Goal: Task Accomplishment & Management: Manage account settings

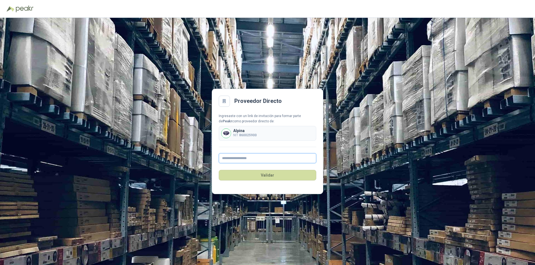
click at [253, 160] on input "text" at bounding box center [267, 158] width 97 height 10
click at [259, 131] on div "Alpina NIT 860025900" at bounding box center [267, 133] width 97 height 15
click at [262, 158] on input "text" at bounding box center [267, 158] width 97 height 10
type input "*"
type input "**********"
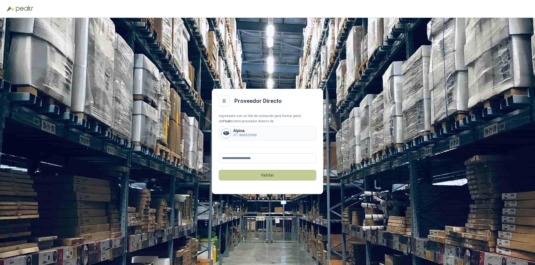
click at [266, 173] on button "Validar" at bounding box center [267, 175] width 97 height 11
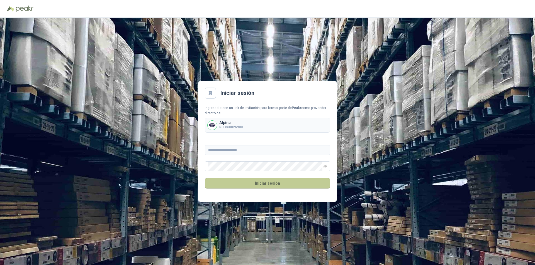
click at [260, 183] on button "Iniciar sesión" at bounding box center [267, 183] width 125 height 11
click at [283, 185] on button "Iniciar sesión" at bounding box center [267, 183] width 125 height 11
click at [232, 128] on b "860025900" at bounding box center [234, 127] width 18 height 4
click at [249, 124] on div "Alpina NIT 860025900" at bounding box center [267, 125] width 125 height 15
click at [323, 166] on icon "eye-invisible" at bounding box center [324, 166] width 3 height 3
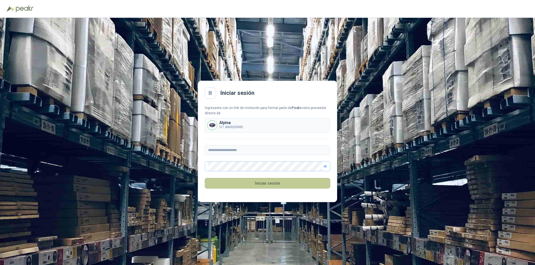
click at [240, 183] on button "Iniciar sesión" at bounding box center [267, 183] width 125 height 11
click at [55, 162] on div "**********" at bounding box center [267, 141] width 535 height 247
click at [240, 115] on div "Ingresaste con un link de invitación para formar parte de Peakr como proveedor …" at bounding box center [267, 111] width 125 height 11
click at [238, 128] on b "860025900" at bounding box center [234, 127] width 18 height 4
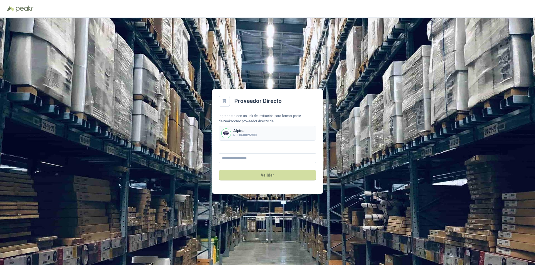
drag, startPoint x: 249, startPoint y: 135, endPoint x: 230, endPoint y: 131, distance: 19.1
click at [249, 135] on b "860025900" at bounding box center [248, 135] width 18 height 4
click at [227, 131] on img at bounding box center [225, 133] width 9 height 9
click at [227, 136] on img at bounding box center [225, 133] width 9 height 9
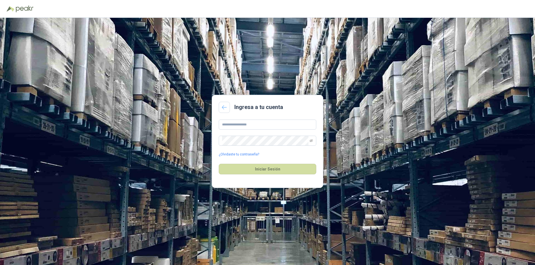
click at [225, 108] on icon at bounding box center [224, 107] width 5 height 4
click at [226, 107] on icon at bounding box center [224, 108] width 4 height 4
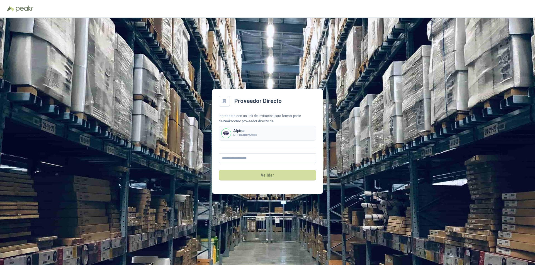
click at [235, 138] on div "Alpina NIT 860025900" at bounding box center [267, 133] width 97 height 15
click at [236, 134] on p "NIT 860025900" at bounding box center [244, 135] width 23 height 5
click at [260, 137] on div "Alpina NIT 860025900" at bounding box center [267, 133] width 97 height 15
click at [257, 158] on input "text" at bounding box center [267, 158] width 97 height 10
type input "**********"
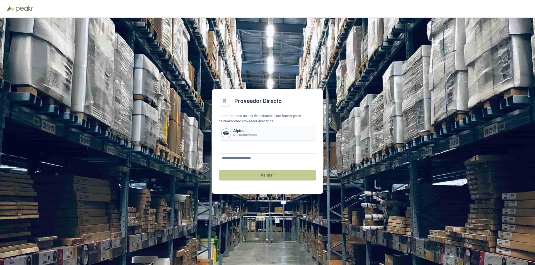
click at [258, 169] on div "Validar" at bounding box center [267, 175] width 97 height 24
click at [257, 177] on button "Validar" at bounding box center [267, 175] width 97 height 11
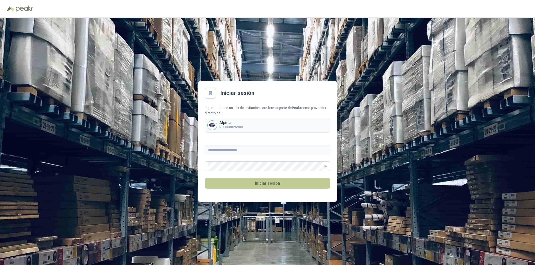
click at [265, 185] on button "Iniciar sesión" at bounding box center [267, 183] width 125 height 11
click at [290, 186] on button "Iniciar sesión" at bounding box center [267, 183] width 125 height 11
click at [210, 94] on icon at bounding box center [210, 93] width 4 height 4
click at [225, 92] on h2 "Iniciar sesión" at bounding box center [237, 93] width 34 height 9
click at [209, 95] on icon at bounding box center [210, 93] width 5 height 5
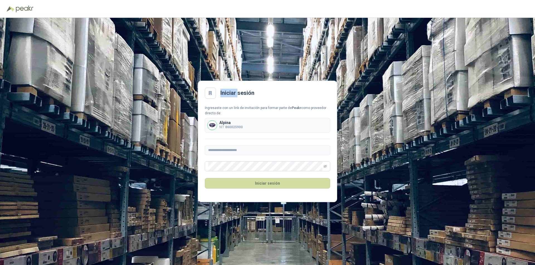
click at [209, 95] on icon at bounding box center [210, 93] width 5 height 5
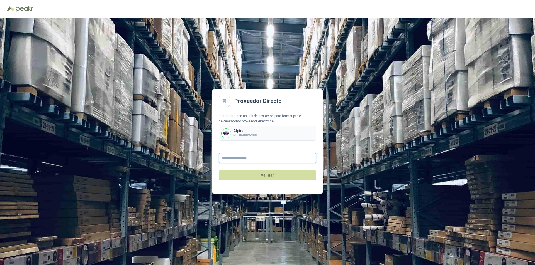
click at [256, 160] on input "text" at bounding box center [267, 158] width 97 height 10
type input "**********"
click at [266, 176] on button "Validar" at bounding box center [267, 175] width 97 height 11
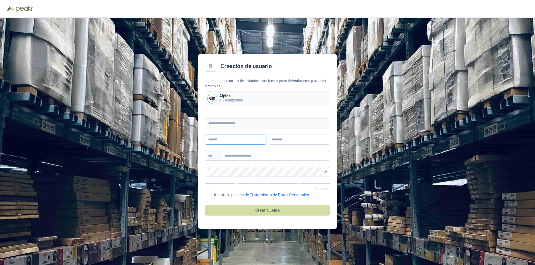
click at [233, 141] on input "text" at bounding box center [236, 140] width 62 height 10
type input "*"
type input "******"
type input "*******"
click at [242, 154] on input "text" at bounding box center [275, 156] width 109 height 10
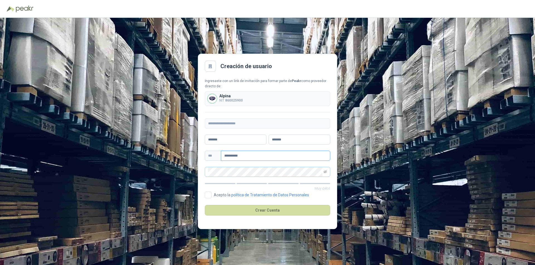
type input "**********"
click at [325, 171] on icon "eye-invisible" at bounding box center [324, 171] width 3 height 3
click at [325, 171] on icon "eye" at bounding box center [324, 172] width 3 height 2
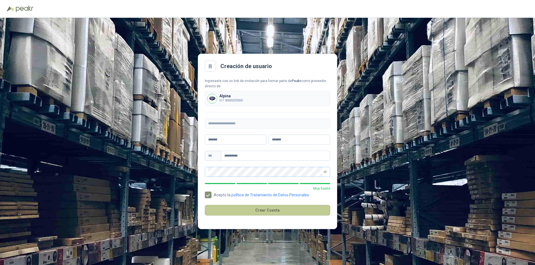
click at [245, 212] on button "Crear Cuenta" at bounding box center [267, 210] width 125 height 11
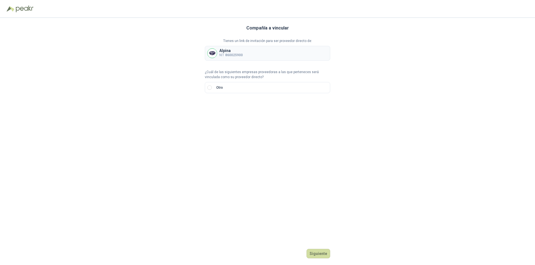
click at [263, 57] on div "Alpina NIT 860025900" at bounding box center [267, 53] width 125 height 15
click at [317, 253] on button "Siguiente" at bounding box center [318, 253] width 24 height 9
click at [237, 106] on input "text" at bounding box center [276, 106] width 98 height 9
click at [220, 109] on input "search" at bounding box center [214, 106] width 13 height 8
click at [213, 135] on div "NIT" at bounding box center [214, 136] width 11 height 6
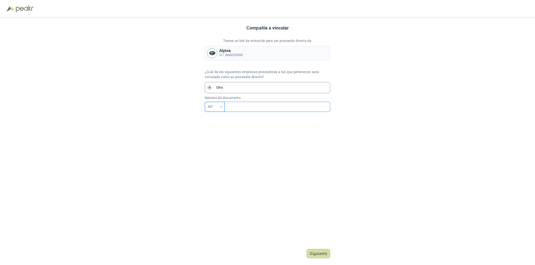
click at [249, 103] on input "text" at bounding box center [276, 106] width 98 height 9
type input "*********"
click at [322, 256] on button "Siguiente" at bounding box center [318, 253] width 24 height 9
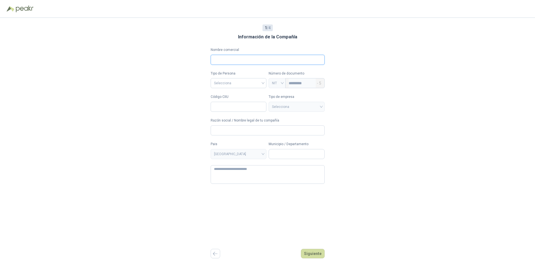
click at [227, 63] on input "Nombre comercial" at bounding box center [267, 60] width 114 height 10
click at [224, 109] on input "Código CIIU" at bounding box center [238, 107] width 56 height 10
click at [222, 63] on input "Nombre comercial" at bounding box center [267, 60] width 114 height 10
type input "**********"
click at [235, 80] on input "search" at bounding box center [238, 83] width 49 height 8
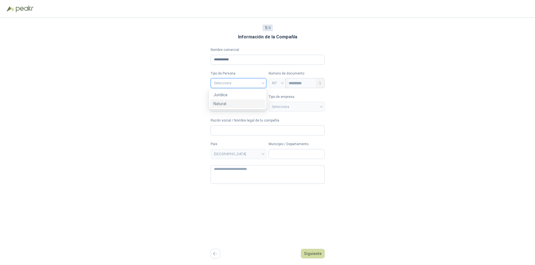
click at [233, 102] on div "Natural" at bounding box center [237, 104] width 48 height 6
type input "**********"
click at [237, 82] on span "Natural" at bounding box center [238, 83] width 49 height 8
click at [235, 94] on div "Jurídica" at bounding box center [237, 95] width 48 height 6
click at [234, 104] on input "Código CIIU" at bounding box center [238, 107] width 56 height 10
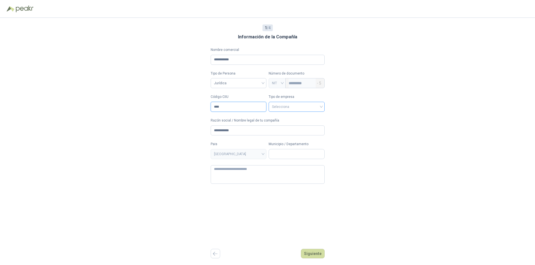
type input "****"
click at [307, 108] on input "search" at bounding box center [296, 106] width 49 height 8
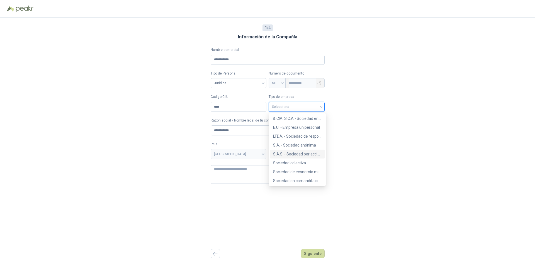
click at [309, 154] on div "S.A.S. - Sociedad por acciones simplificada" at bounding box center [297, 154] width 48 height 6
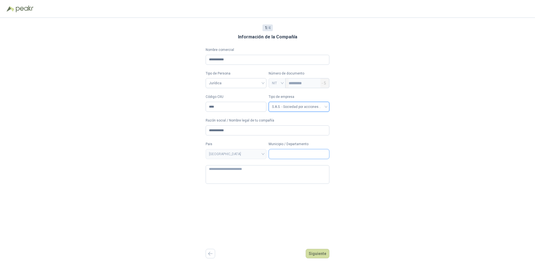
click at [280, 153] on input "Municipio / Departamento" at bounding box center [299, 153] width 60 height 9
type input "****"
click at [288, 166] on span "Bogotá D.C. / Bogotá D.C." at bounding box center [293, 167] width 41 height 4
click at [244, 174] on textarea at bounding box center [267, 174] width 124 height 19
type textarea "*"
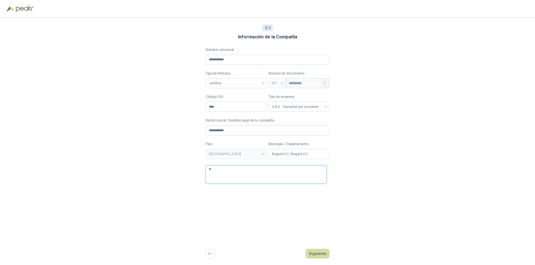
type textarea "**"
type textarea "****"
type textarea "*****"
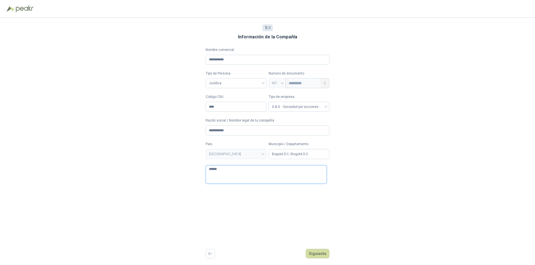
type textarea "*******"
type textarea "********"
type textarea "**********"
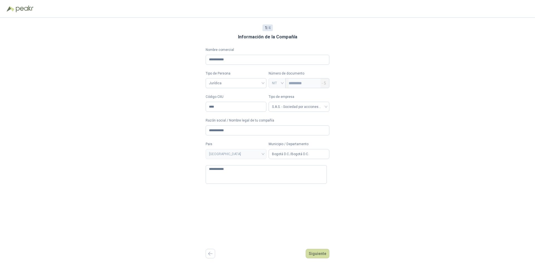
click at [319, 195] on div "**********" at bounding box center [267, 141] width 124 height 247
click at [319, 255] on button "Siguiente" at bounding box center [317, 253] width 24 height 9
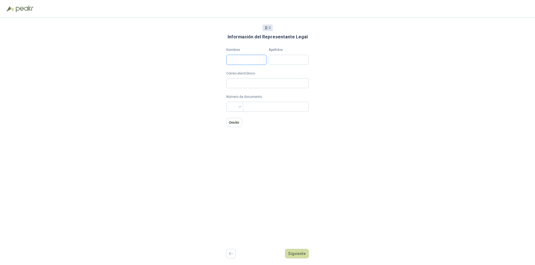
click at [254, 59] on input "Nombres" at bounding box center [246, 60] width 40 height 10
type input "****"
type input "**********"
click at [238, 85] on input "Correo electrónico" at bounding box center [267, 83] width 82 height 10
type input "*"
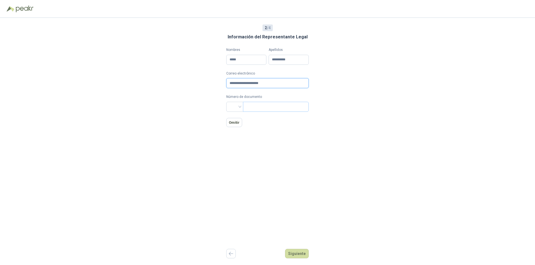
type input "**********"
drag, startPoint x: 258, startPoint y: 105, endPoint x: 255, endPoint y: 106, distance: 3.4
click at [258, 105] on input "text" at bounding box center [275, 106] width 58 height 9
click at [235, 107] on input "search" at bounding box center [234, 106] width 10 height 8
drag, startPoint x: 231, startPoint y: 118, endPoint x: 251, endPoint y: 113, distance: 20.2
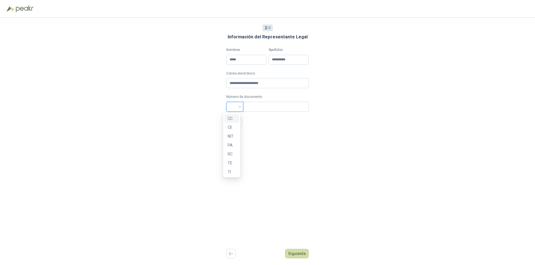
click at [231, 118] on div "CC" at bounding box center [231, 119] width 8 height 6
click at [258, 107] on input "text" at bounding box center [275, 106] width 58 height 9
type input "*******"
click at [306, 254] on button "Siguiente" at bounding box center [297, 253] width 24 height 9
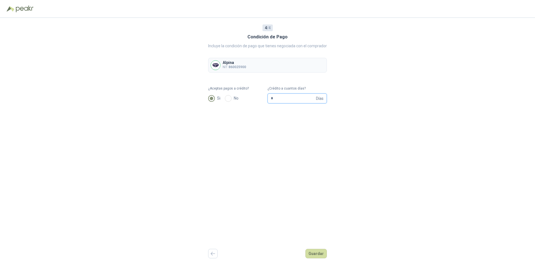
click at [306, 100] on input "*" at bounding box center [293, 98] width 44 height 9
drag, startPoint x: 292, startPoint y: 99, endPoint x: 247, endPoint y: 99, distance: 45.1
click at [247, 99] on form "¿Aceptas pagos a crédito? Si No ¿Crédito a cuantos días? * Días" at bounding box center [267, 95] width 119 height 18
type input "**"
click at [312, 251] on button "Guardar" at bounding box center [315, 253] width 21 height 9
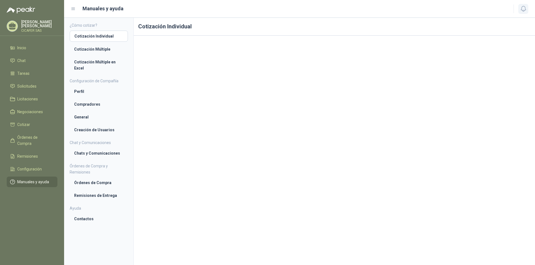
click at [522, 7] on icon "button" at bounding box center [522, 8] width 7 height 7
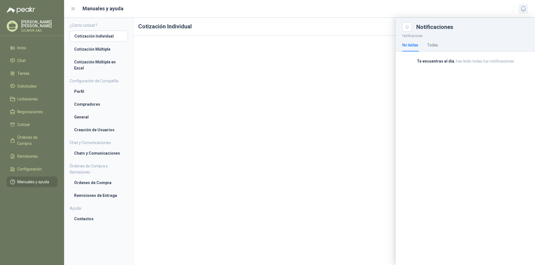
click at [522, 7] on icon "button" at bounding box center [522, 8] width 7 height 7
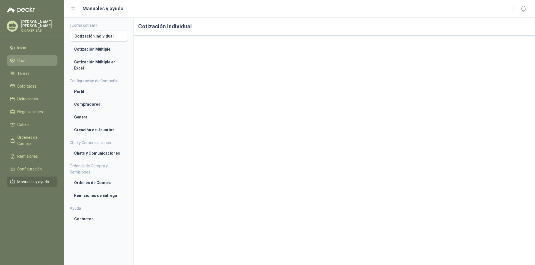
click at [31, 59] on li "Chat" at bounding box center [32, 61] width 44 height 6
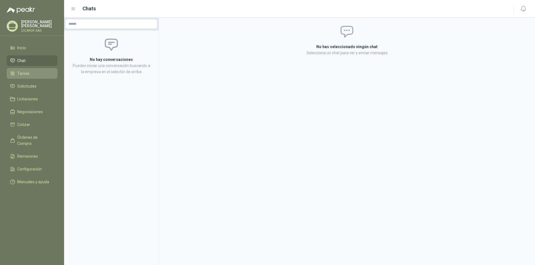
click at [31, 70] on li "Tareas" at bounding box center [32, 73] width 44 height 6
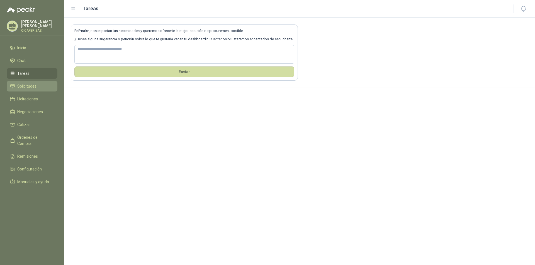
click at [31, 83] on span "Solicitudes" at bounding box center [26, 86] width 19 height 6
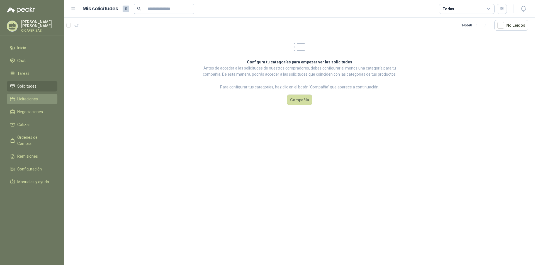
click at [34, 100] on span "Licitaciones" at bounding box center [27, 99] width 21 height 6
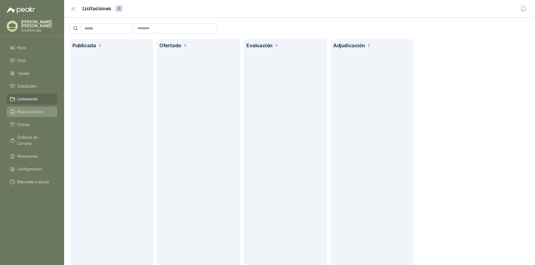
click at [35, 112] on span "Negociaciones" at bounding box center [30, 112] width 26 height 6
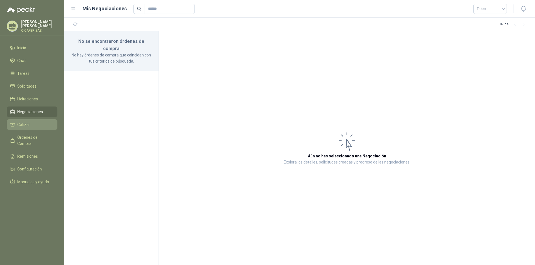
click at [35, 122] on li "Cotizar" at bounding box center [32, 125] width 44 height 6
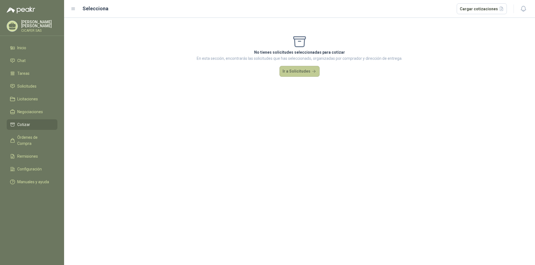
click at [297, 73] on button "Ir a Solicitudes" at bounding box center [299, 71] width 40 height 11
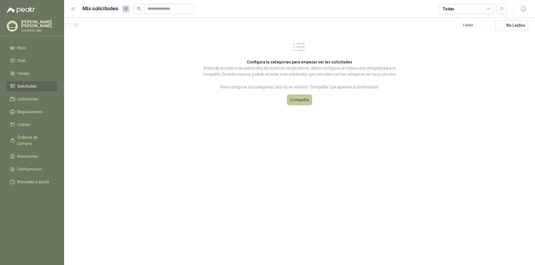
click at [300, 100] on button "Compañía" at bounding box center [299, 100] width 25 height 11
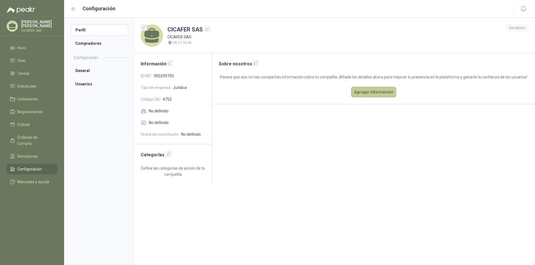
click at [364, 90] on button "Agregar información" at bounding box center [373, 92] width 45 height 11
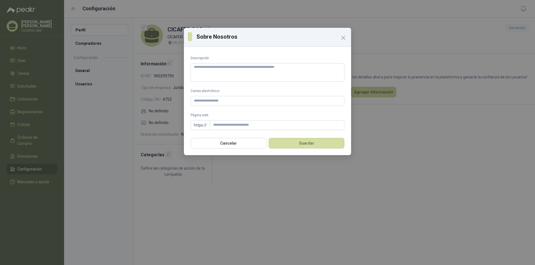
click at [343, 37] on icon "Close" at bounding box center [343, 38] width 7 height 7
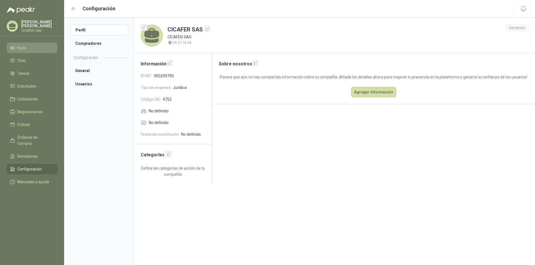
click at [25, 48] on span "Inicio" at bounding box center [21, 48] width 9 height 6
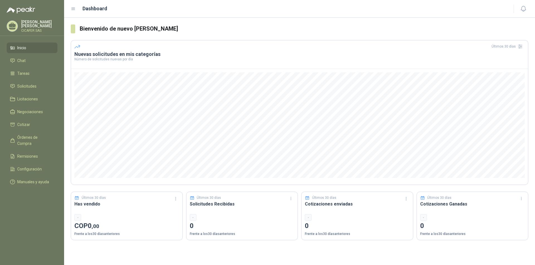
click at [32, 49] on li "Inicio" at bounding box center [32, 48] width 44 height 6
click at [27, 61] on li "Chat" at bounding box center [32, 61] width 44 height 6
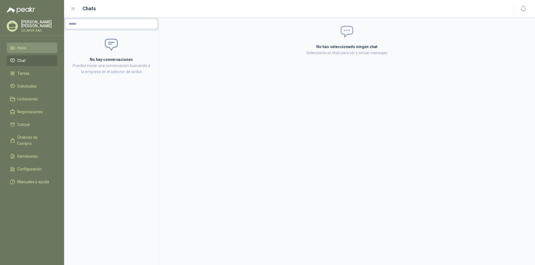
click at [32, 46] on li "Inicio" at bounding box center [32, 48] width 44 height 6
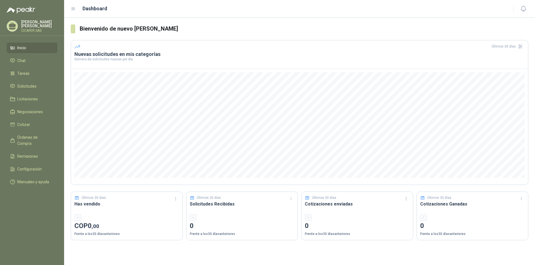
click at [31, 47] on li "Inicio" at bounding box center [32, 48] width 44 height 6
click at [42, 56] on link "Chat" at bounding box center [32, 60] width 51 height 11
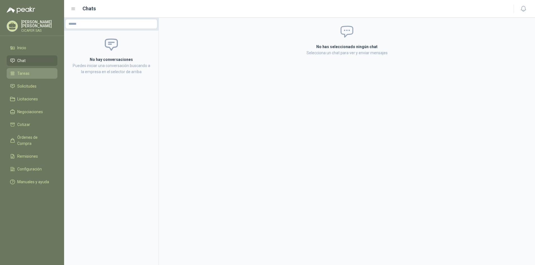
click at [19, 72] on span "Tareas" at bounding box center [23, 73] width 12 height 6
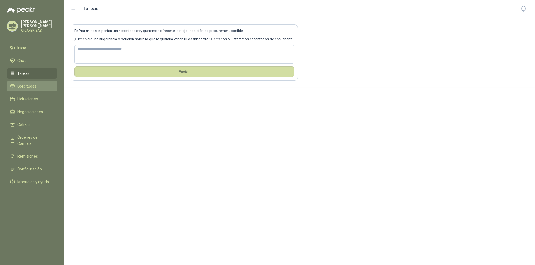
click at [21, 84] on span "Solicitudes" at bounding box center [26, 86] width 19 height 6
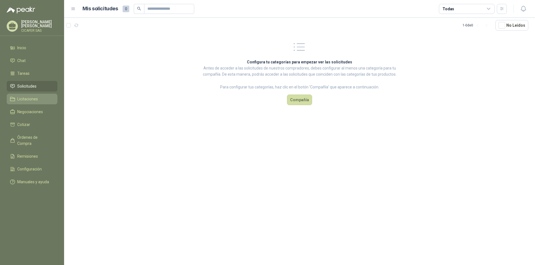
click at [30, 100] on span "Licitaciones" at bounding box center [27, 99] width 21 height 6
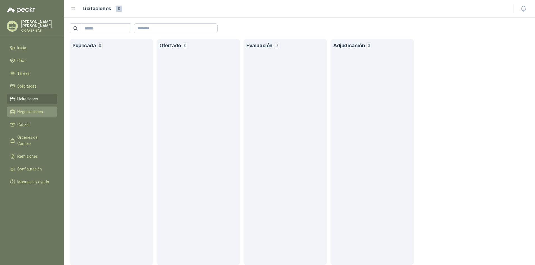
click at [21, 111] on span "Negociaciones" at bounding box center [30, 112] width 26 height 6
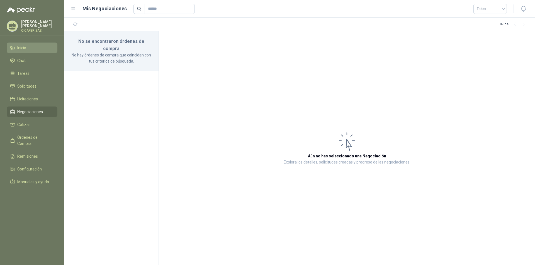
click at [34, 50] on link "Inicio" at bounding box center [32, 48] width 51 height 11
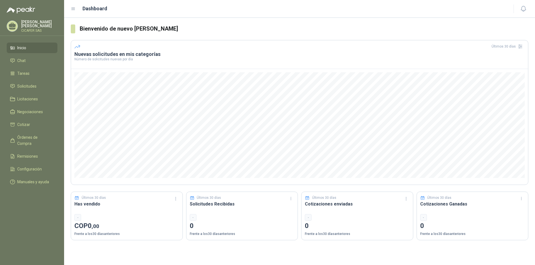
click at [32, 23] on p "[PERSON_NAME]" at bounding box center [39, 24] width 36 height 8
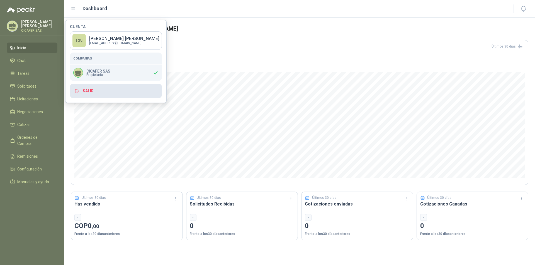
click at [102, 89] on button "Salir" at bounding box center [116, 91] width 92 height 14
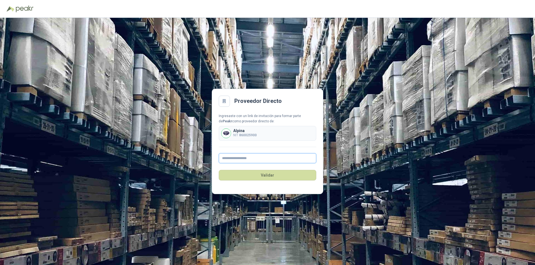
click at [255, 160] on input "text" at bounding box center [267, 158] width 97 height 10
type input "**********"
click at [256, 180] on button "Validar" at bounding box center [267, 175] width 97 height 11
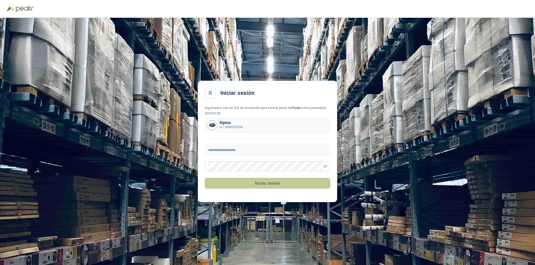
click at [260, 185] on button "Iniciar sesión" at bounding box center [267, 183] width 125 height 11
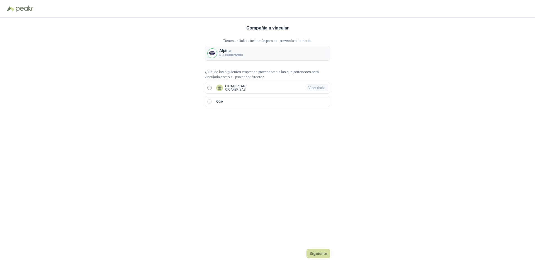
click at [249, 88] on label "CICAFER SAS CICAFER SAS Vinculada" at bounding box center [267, 88] width 125 height 12
click at [323, 253] on button "Ingresar" at bounding box center [319, 253] width 22 height 9
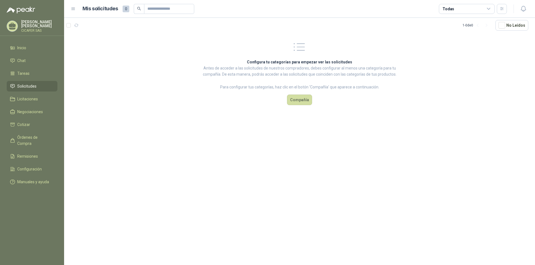
click at [34, 29] on p "CICAFER SAS" at bounding box center [39, 30] width 36 height 3
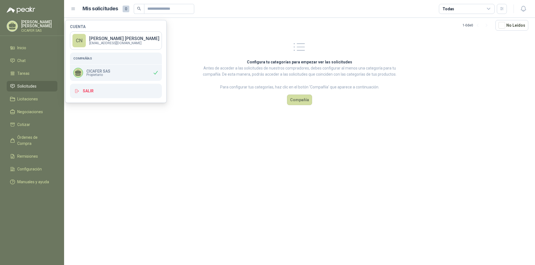
click at [129, 77] on div "CICAFER SAS Propietario" at bounding box center [116, 73] width 92 height 16
click at [107, 91] on button "Salir" at bounding box center [116, 91] width 92 height 14
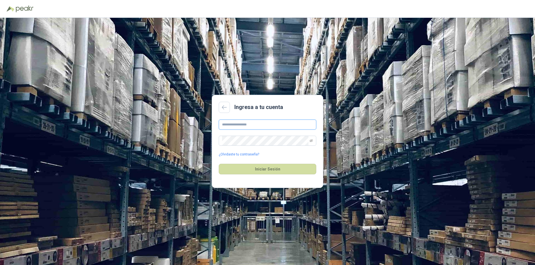
click at [270, 121] on input "text" at bounding box center [267, 125] width 97 height 10
type input "**********"
click at [265, 171] on button "Iniciar Sesión" at bounding box center [267, 169] width 97 height 11
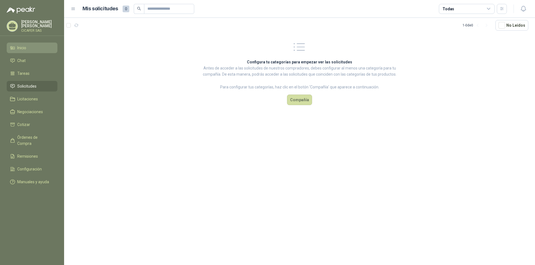
click at [30, 49] on li "Inicio" at bounding box center [32, 48] width 44 height 6
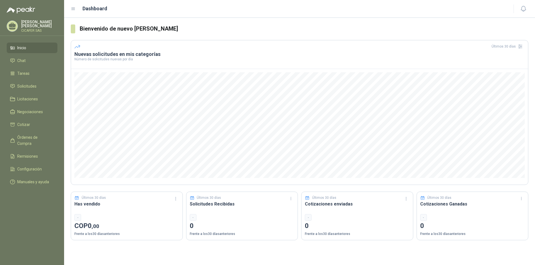
click at [42, 22] on p "[PERSON_NAME]" at bounding box center [39, 24] width 36 height 8
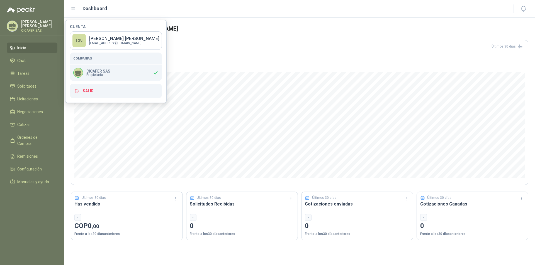
click at [204, 46] on div "Últimos 30 días" at bounding box center [299, 46] width 450 height 9
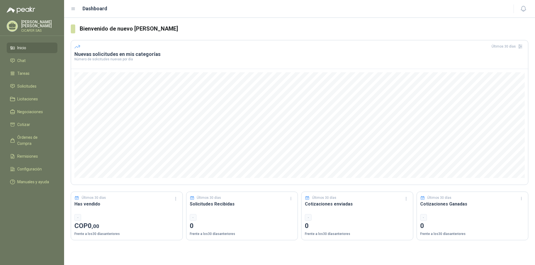
click at [35, 23] on p "[PERSON_NAME]" at bounding box center [39, 24] width 36 height 8
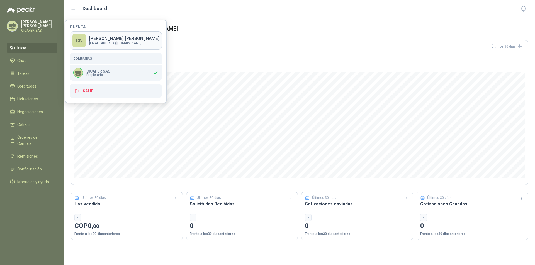
click at [105, 43] on p "[EMAIL_ADDRESS][DOMAIN_NAME]" at bounding box center [124, 42] width 70 height 3
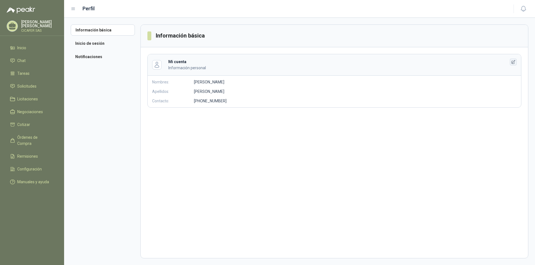
click at [513, 62] on icon "button" at bounding box center [513, 62] width 5 height 5
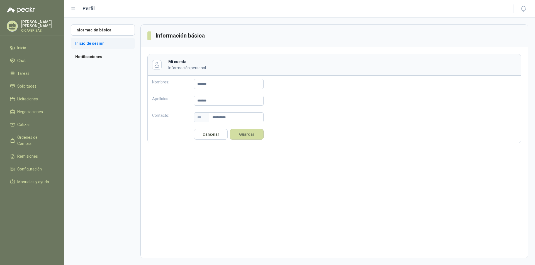
click at [103, 40] on li "Inicio de sesión" at bounding box center [103, 43] width 64 height 11
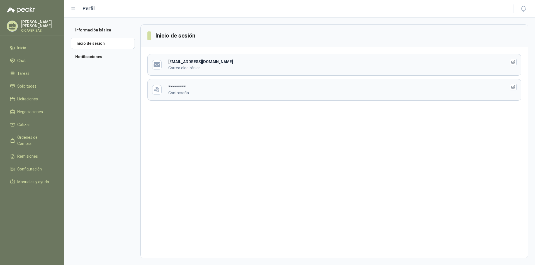
click at [216, 66] on p "Correo electrónico" at bounding box center [332, 68] width 329 height 6
click at [513, 61] on icon "button" at bounding box center [513, 62] width 5 height 5
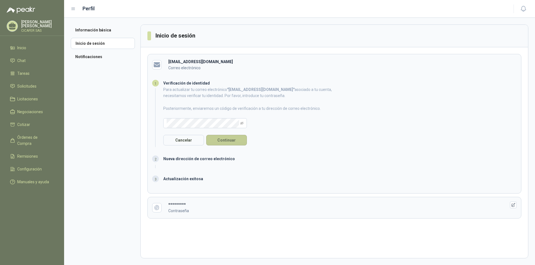
click at [227, 141] on button "Continuar" at bounding box center [226, 140] width 41 height 11
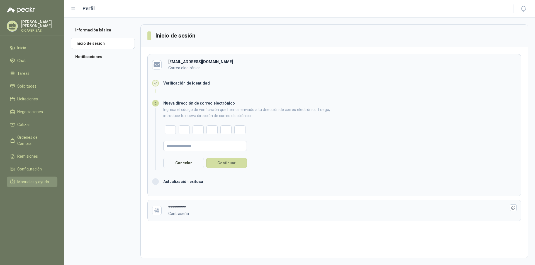
click at [28, 179] on span "Manuales y ayuda" at bounding box center [33, 182] width 32 height 6
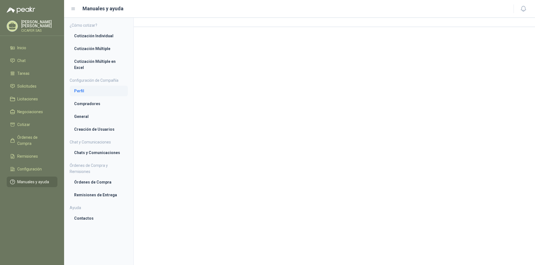
click at [106, 92] on li "Perfil" at bounding box center [98, 91] width 49 height 6
click at [34, 166] on span "Configuración" at bounding box center [29, 169] width 24 height 6
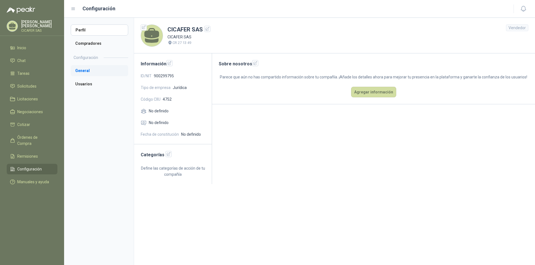
click at [85, 71] on li "General" at bounding box center [99, 70] width 57 height 11
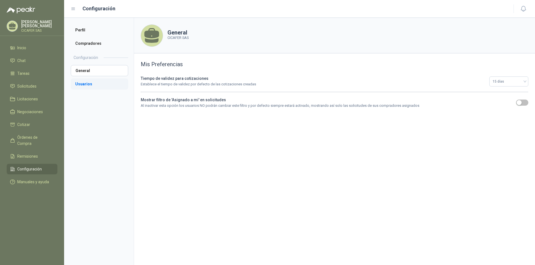
click at [93, 86] on li "Usuarios" at bounding box center [99, 84] width 57 height 11
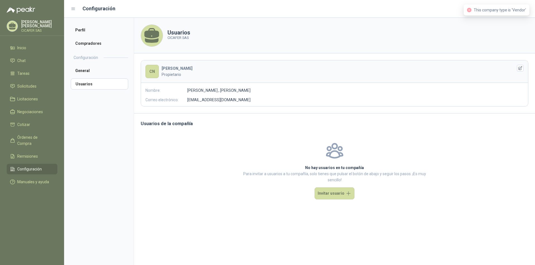
click at [221, 94] on div "CN [PERSON_NAME] N Propietario Nombre: [PERSON_NAME] , [PERSON_NAME] Correo ele…" at bounding box center [334, 83] width 387 height 46
click at [519, 68] on icon "button" at bounding box center [520, 68] width 4 height 4
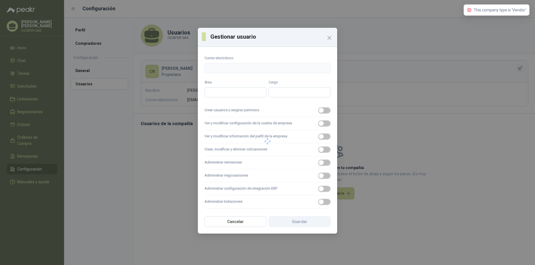
type input "**********"
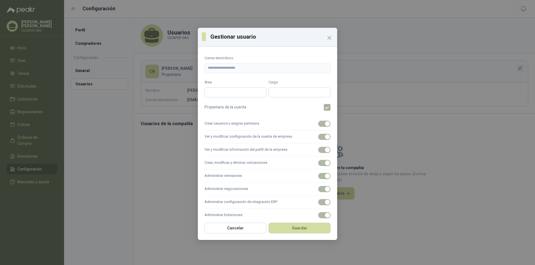
click at [245, 97] on form "**********" at bounding box center [267, 139] width 126 height 166
click at [244, 95] on input "Área" at bounding box center [235, 92] width 62 height 10
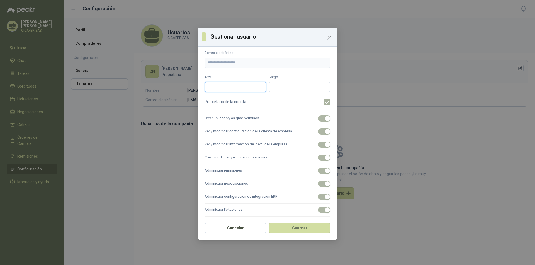
scroll to position [7, 0]
click at [328, 38] on icon "Close" at bounding box center [329, 38] width 7 height 7
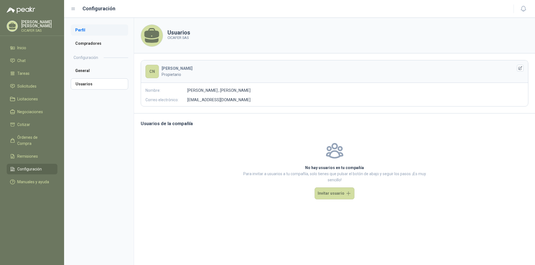
click at [92, 28] on li "Perfil" at bounding box center [99, 29] width 57 height 11
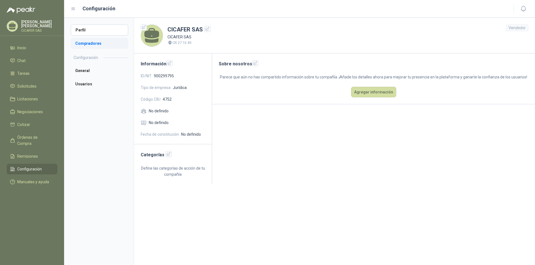
click at [102, 42] on li "Compradores" at bounding box center [99, 43] width 57 height 11
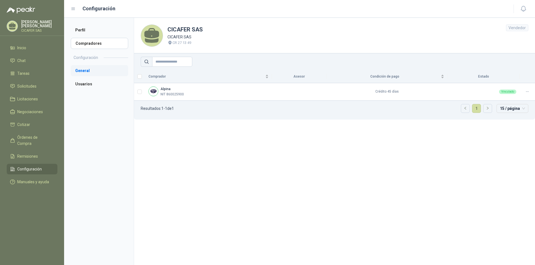
click at [98, 71] on li "General" at bounding box center [99, 70] width 57 height 11
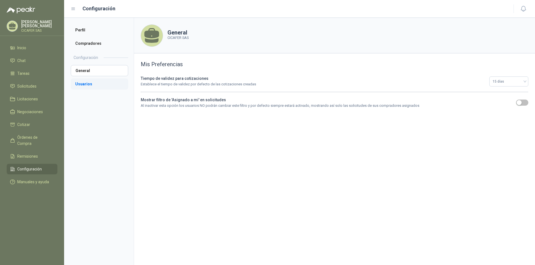
click at [93, 84] on li "Usuarios" at bounding box center [99, 84] width 57 height 11
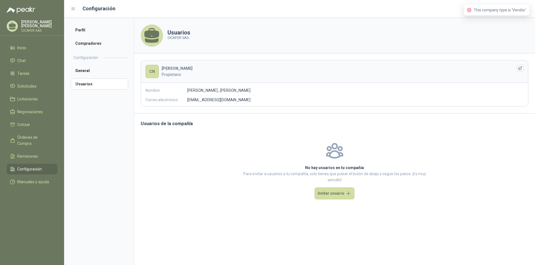
click at [187, 76] on p "Propietario" at bounding box center [332, 75] width 342 height 6
click at [519, 68] on icon "button" at bounding box center [520, 68] width 5 height 5
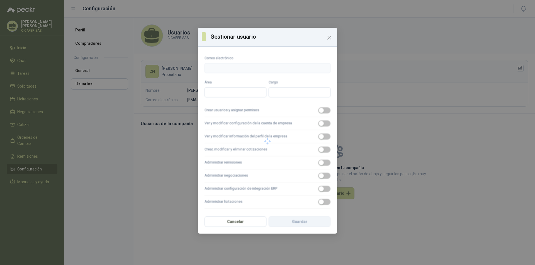
type input "**********"
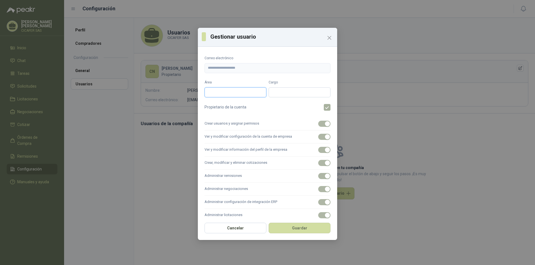
click at [233, 92] on input "Área" at bounding box center [235, 92] width 62 height 10
click at [243, 165] on label "Crear, modificar y eliminar cotizaciones" at bounding box center [267, 163] width 126 height 13
click at [222, 90] on input "Área" at bounding box center [235, 92] width 62 height 10
click at [287, 92] on input "Cargo" at bounding box center [299, 92] width 62 height 10
click at [242, 63] on div "**********" at bounding box center [267, 65] width 126 height 18
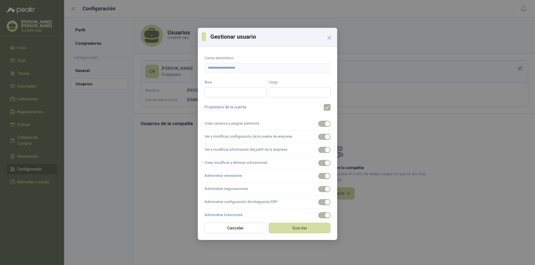
drag, startPoint x: 240, startPoint y: 60, endPoint x: 162, endPoint y: 67, distance: 78.8
click at [162, 67] on div "**********" at bounding box center [267, 132] width 535 height 265
click at [330, 40] on icon "Close" at bounding box center [329, 38] width 7 height 7
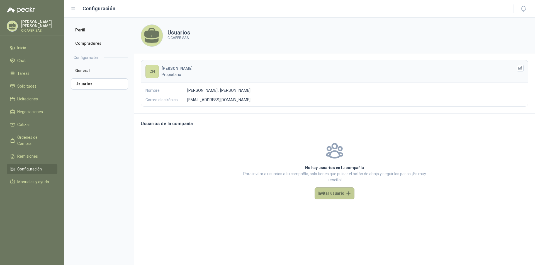
click at [337, 195] on button "Invitar usuario" at bounding box center [334, 194] width 40 height 12
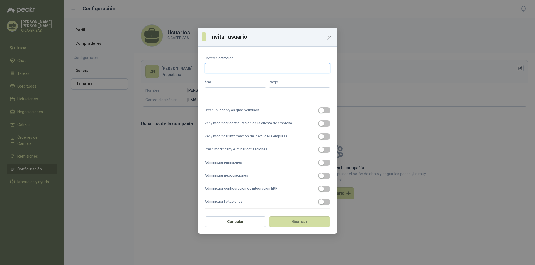
click at [286, 73] on input "Correo electrónico" at bounding box center [267, 68] width 126 height 10
type input "**********"
click at [246, 92] on input "Área" at bounding box center [235, 92] width 62 height 10
click at [295, 217] on button "Guardar" at bounding box center [299, 222] width 62 height 11
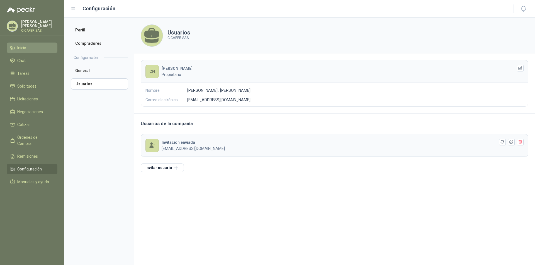
click at [21, 47] on span "Inicio" at bounding box center [21, 48] width 9 height 6
